Goal: Check status

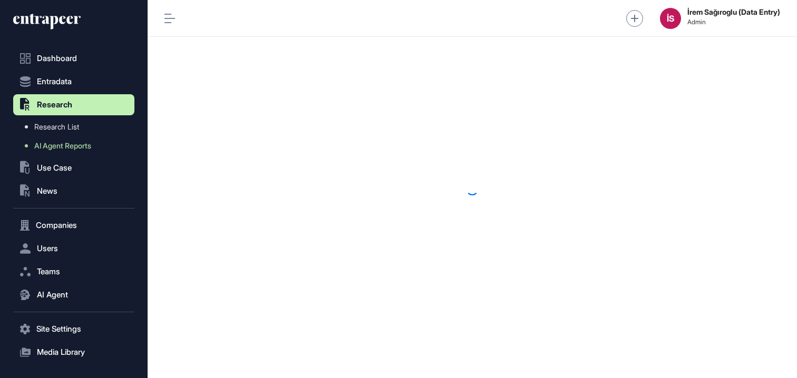
scroll to position [1, 1]
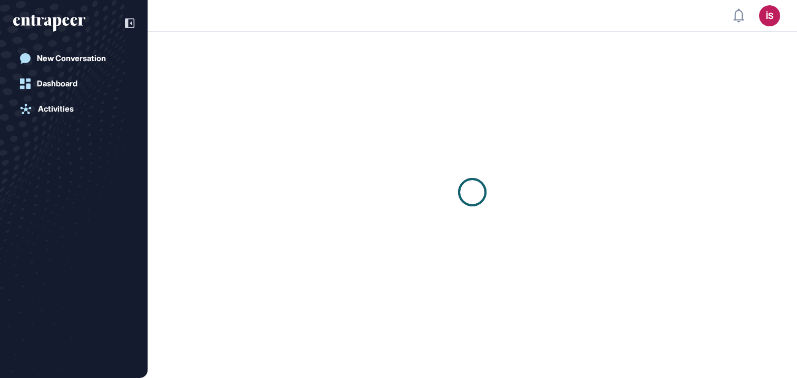
scroll to position [1, 1]
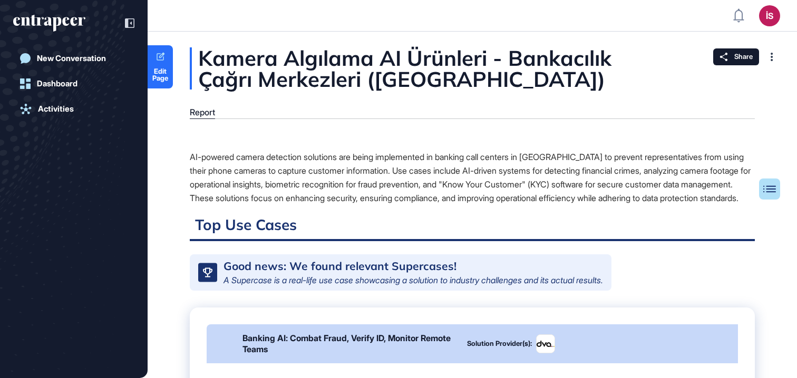
scroll to position [1, 1]
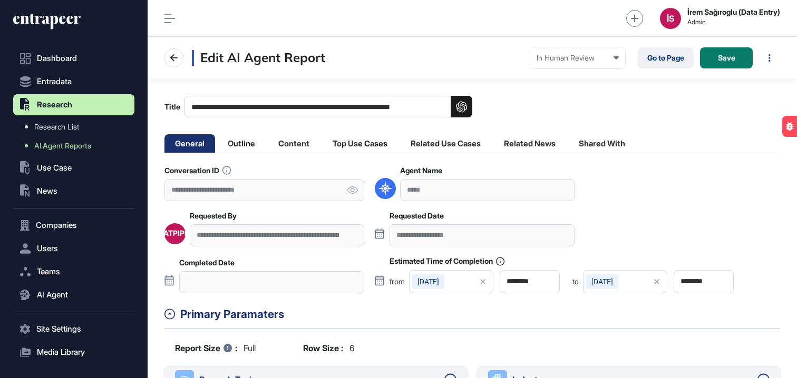
scroll to position [1, 1]
